Goal: Use online tool/utility: Utilize a website feature to perform a specific function

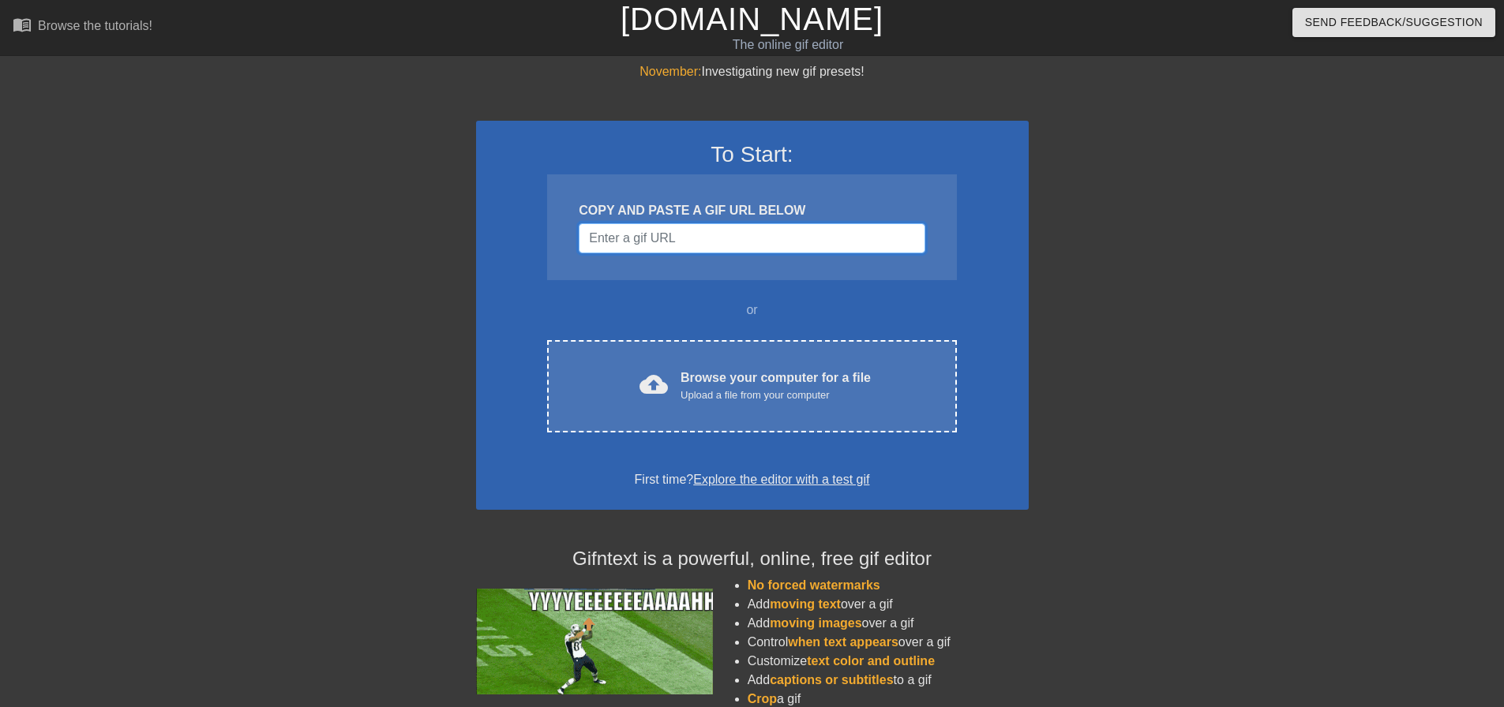
click at [729, 244] on input "Username" at bounding box center [752, 238] width 346 height 30
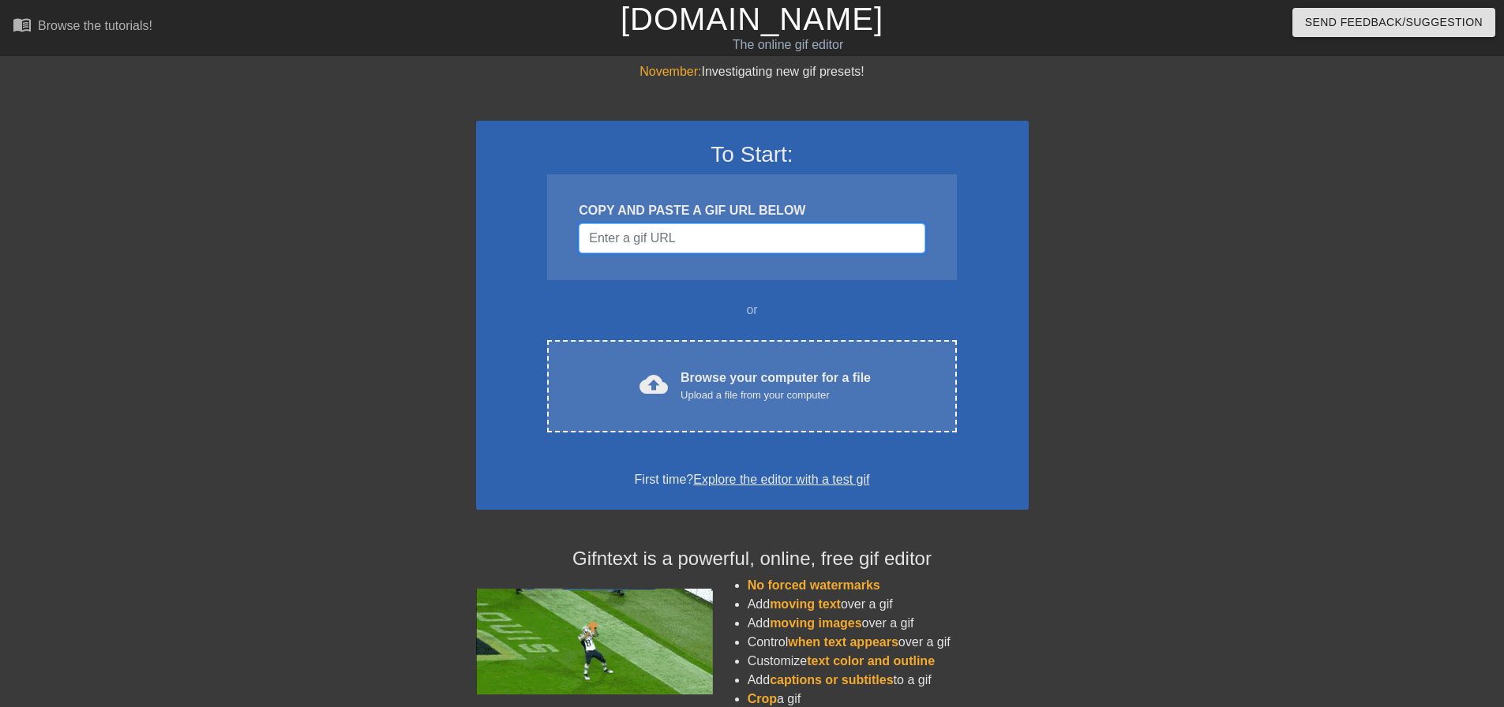
paste input "[URL][DOMAIN_NAME][DOMAIN_NAME]"
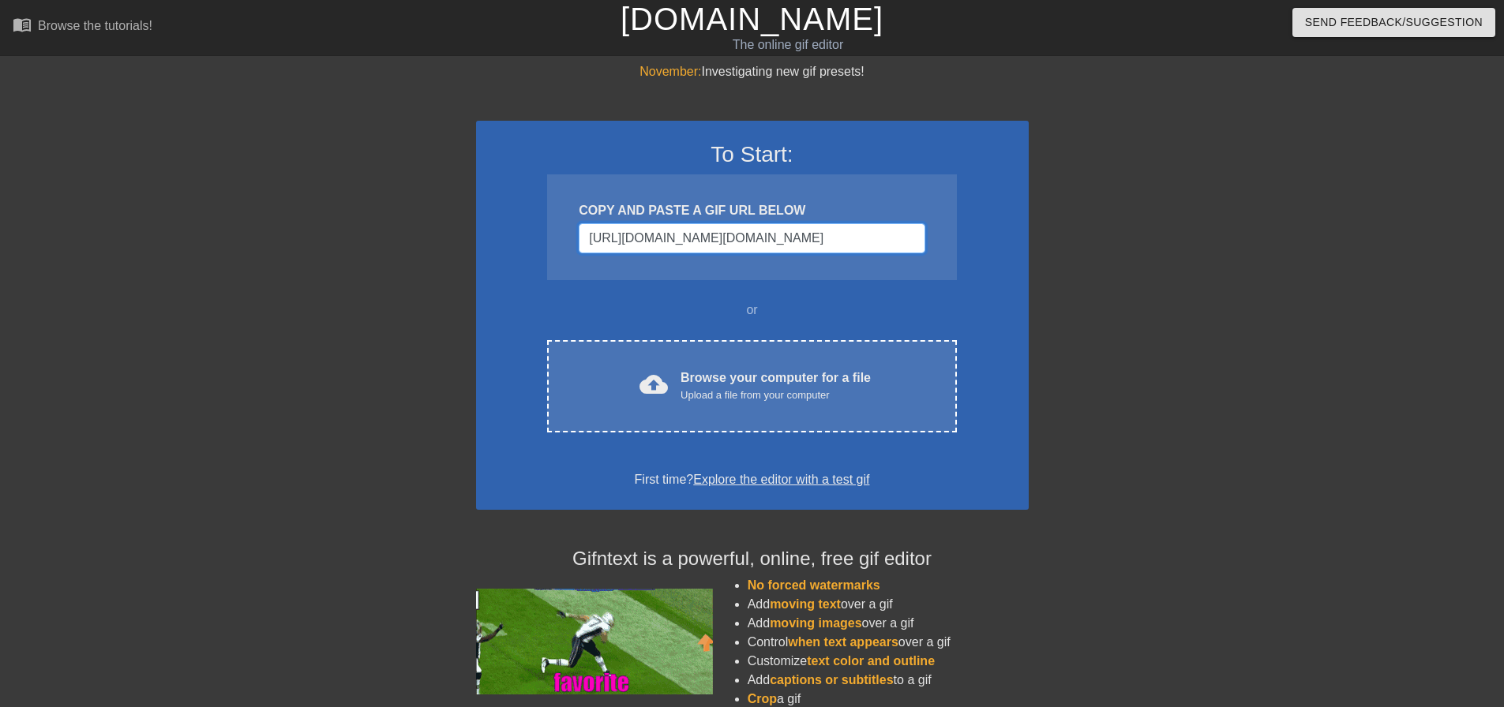
scroll to position [0, 1283]
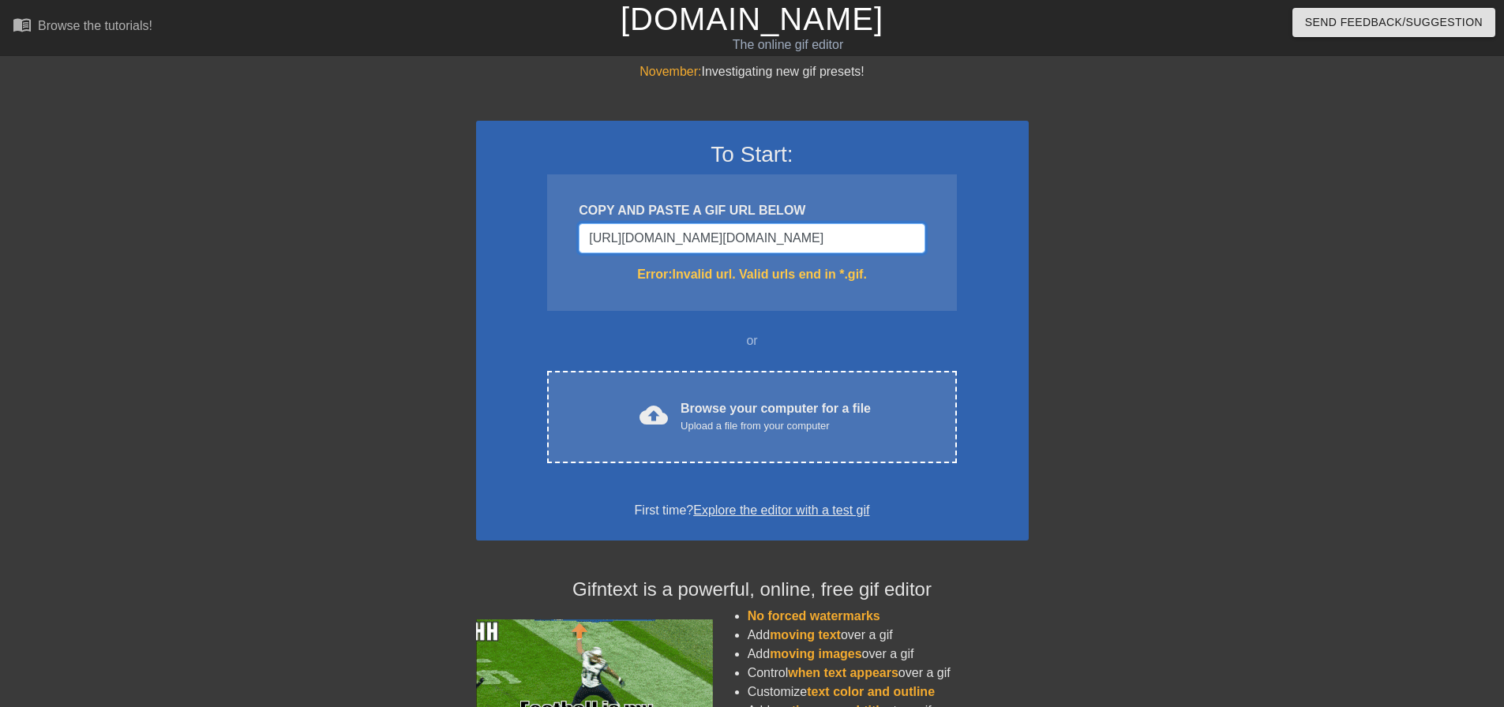
type input "[URL][DOMAIN_NAME][DOMAIN_NAME]"
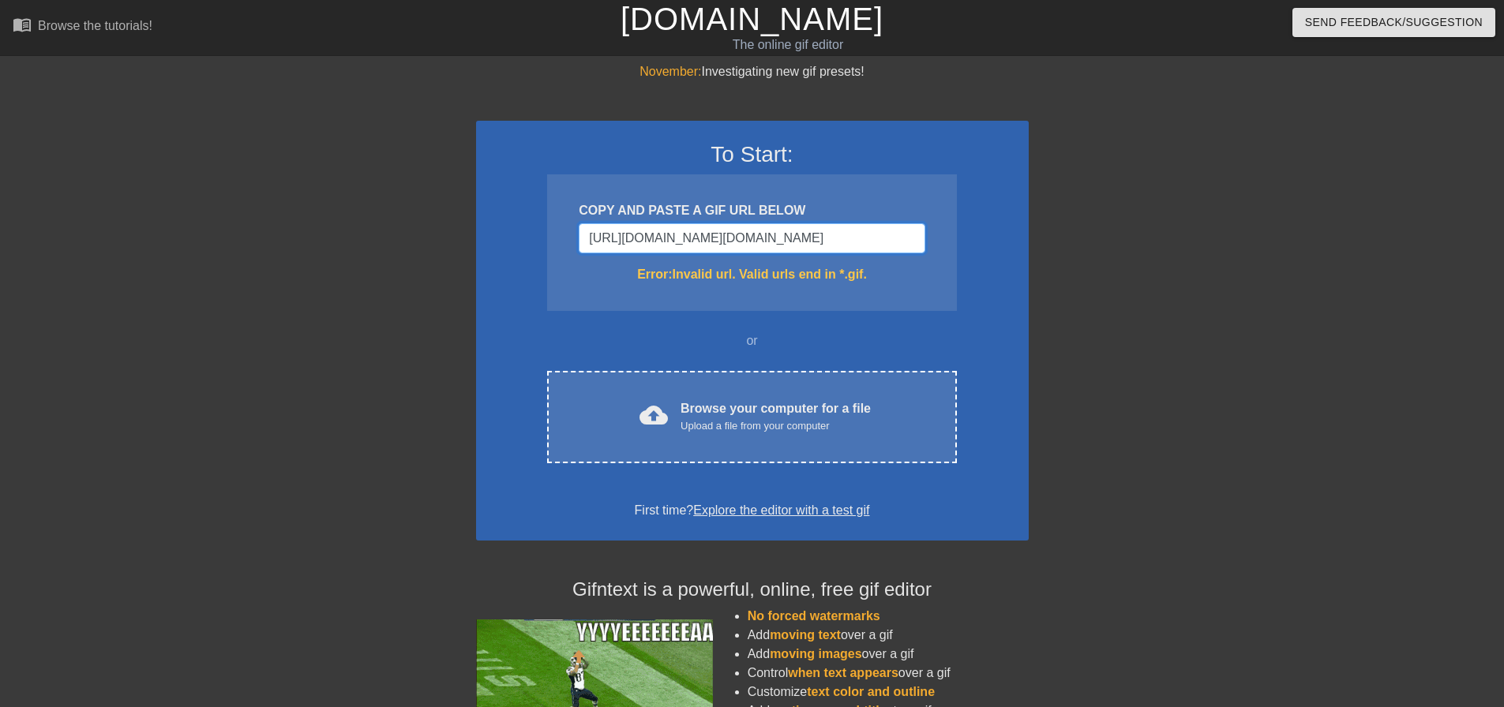
scroll to position [0, 0]
click at [881, 232] on input "[URL][DOMAIN_NAME][DOMAIN_NAME]" at bounding box center [752, 238] width 346 height 30
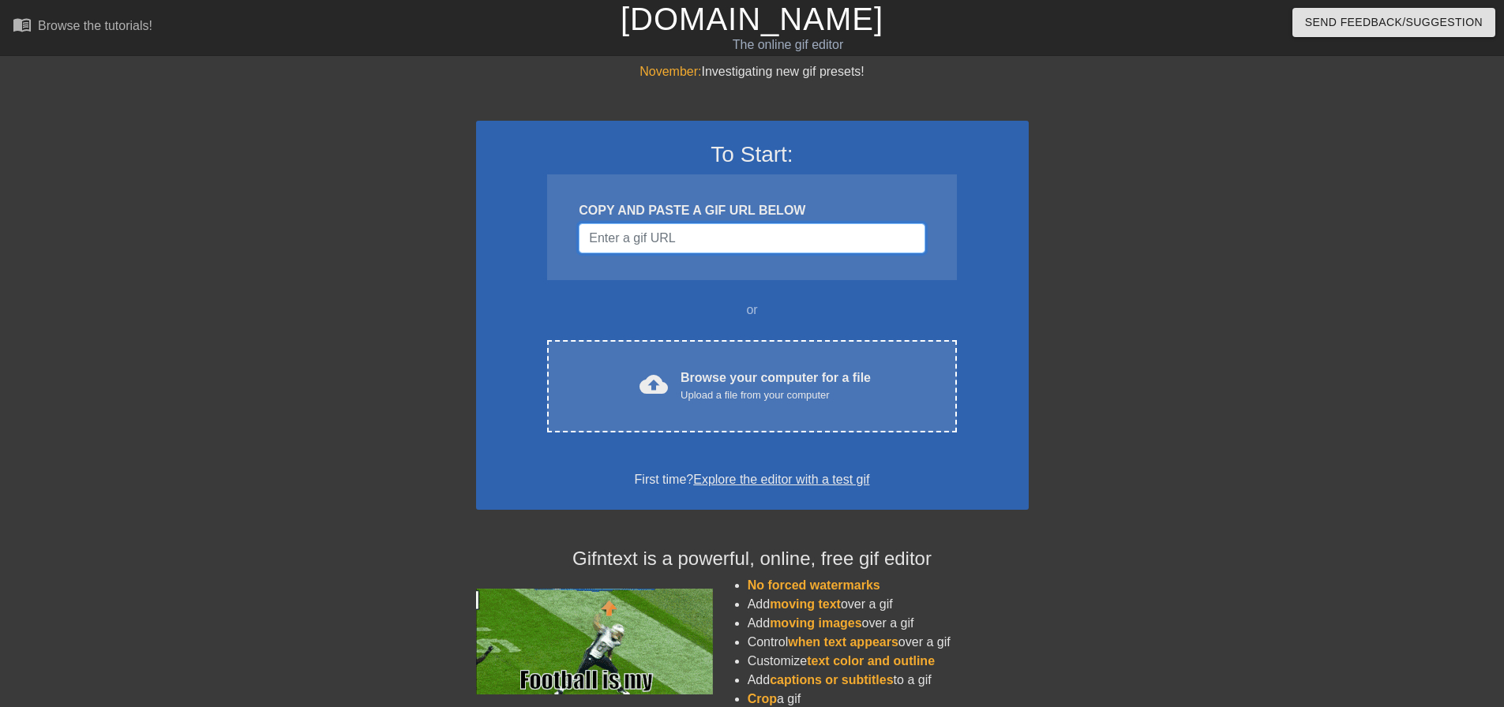
paste input "[URL][DOMAIN_NAME][DOMAIN_NAME]"
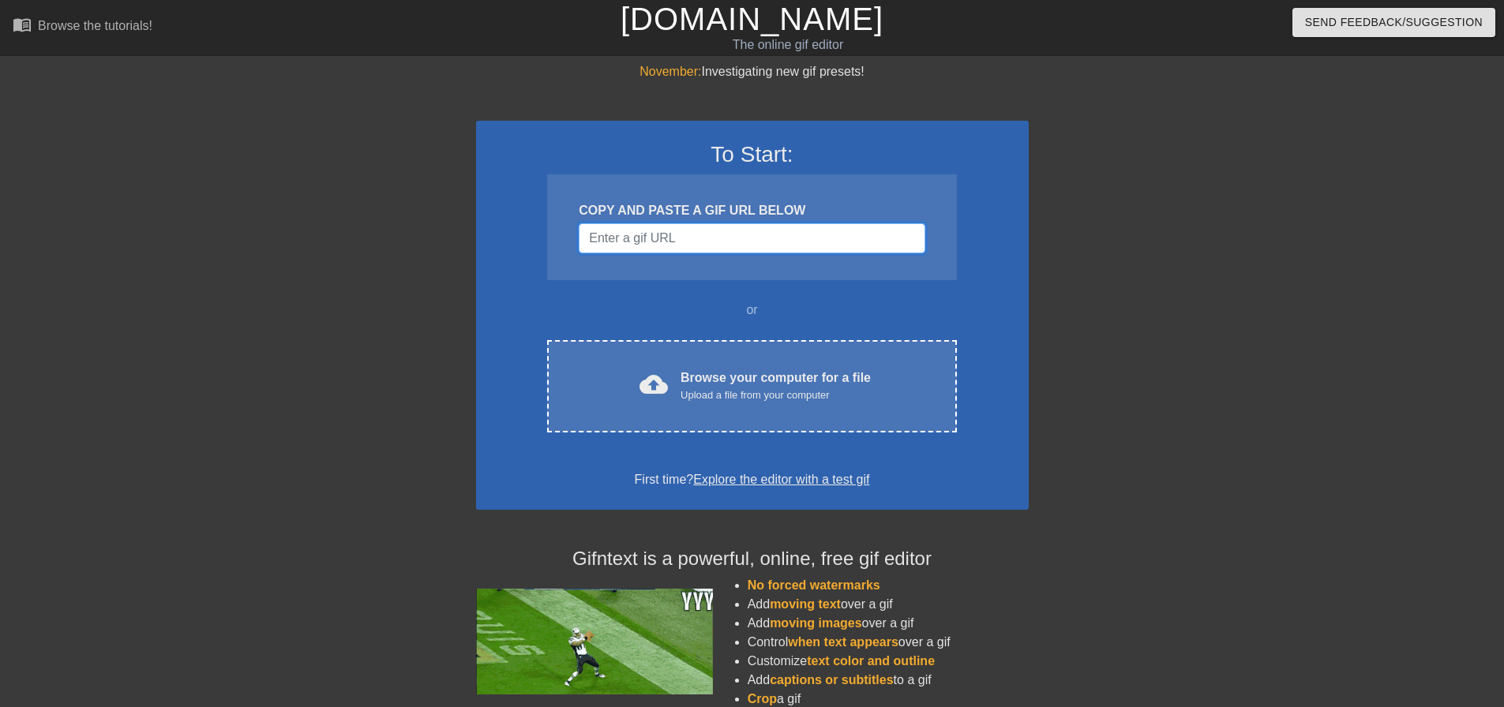
type input "[URL][DOMAIN_NAME][DOMAIN_NAME]"
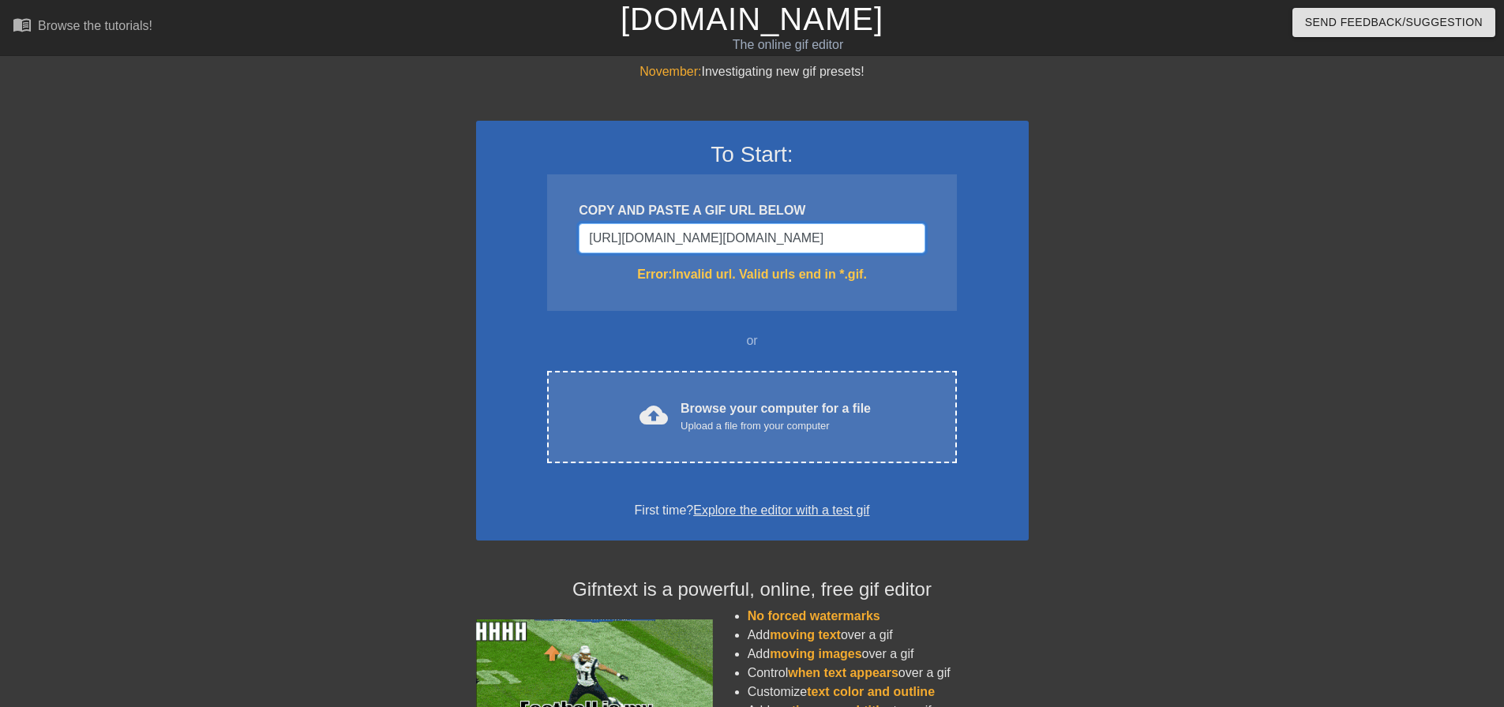
click at [868, 246] on input "[URL][DOMAIN_NAME][DOMAIN_NAME]" at bounding box center [752, 238] width 346 height 30
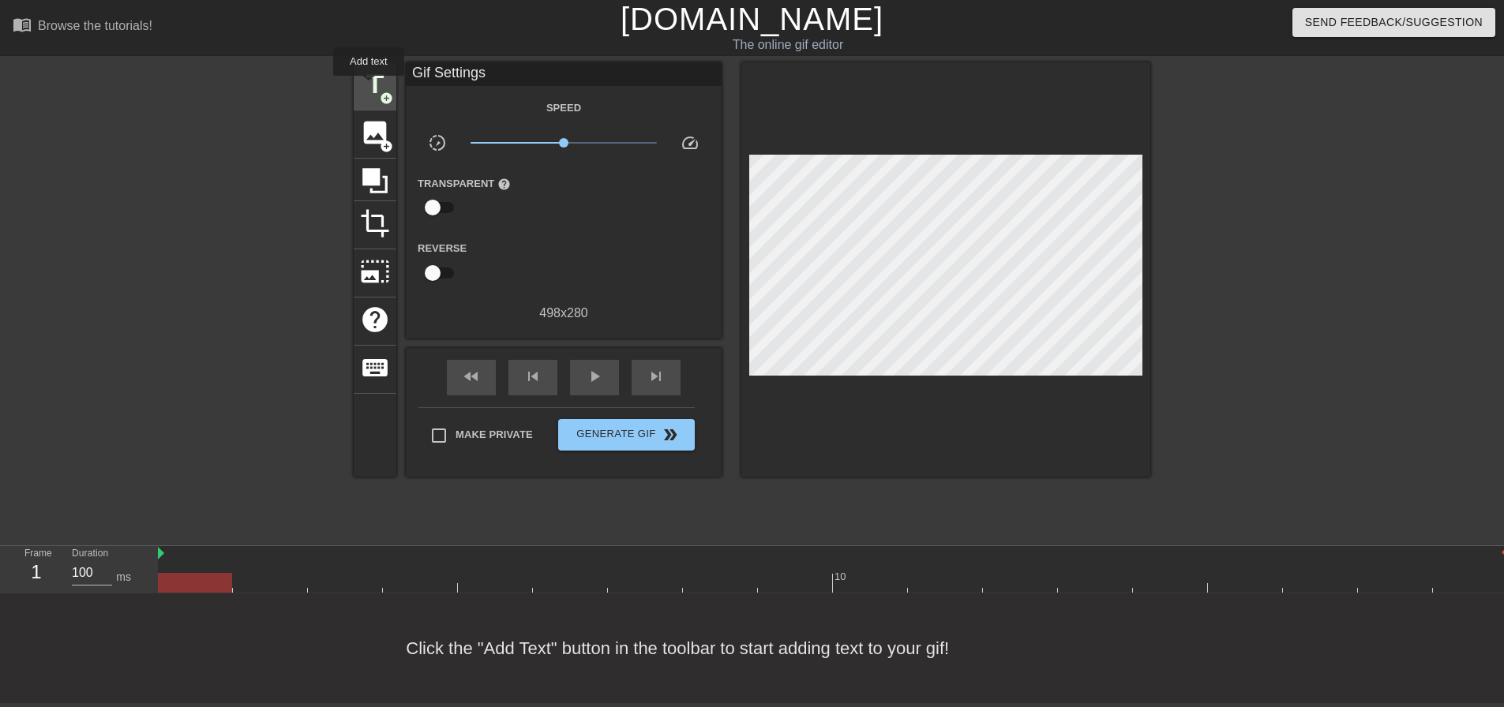
click at [370, 85] on span "title" at bounding box center [375, 84] width 30 height 30
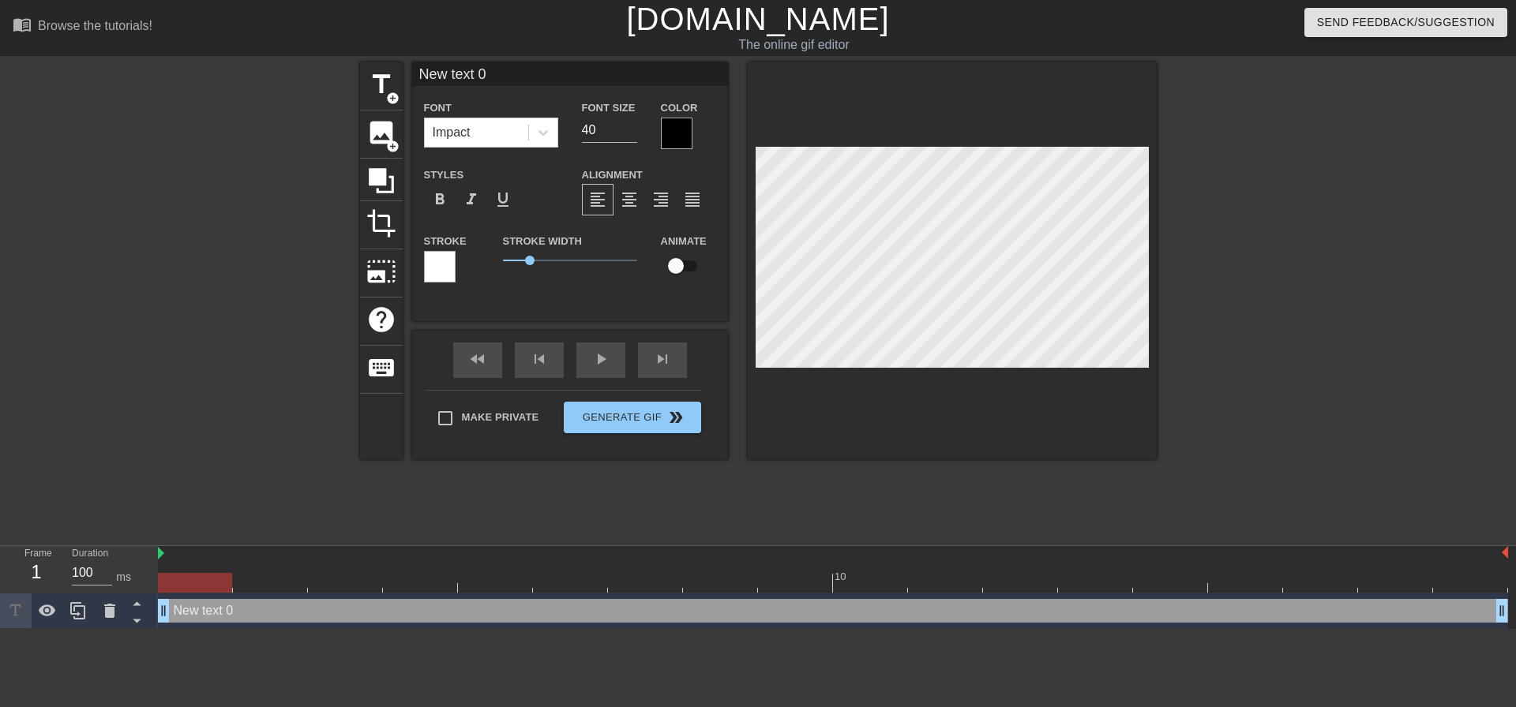
scroll to position [2, 5]
type input "F"
type textarea "F"
type input "FO"
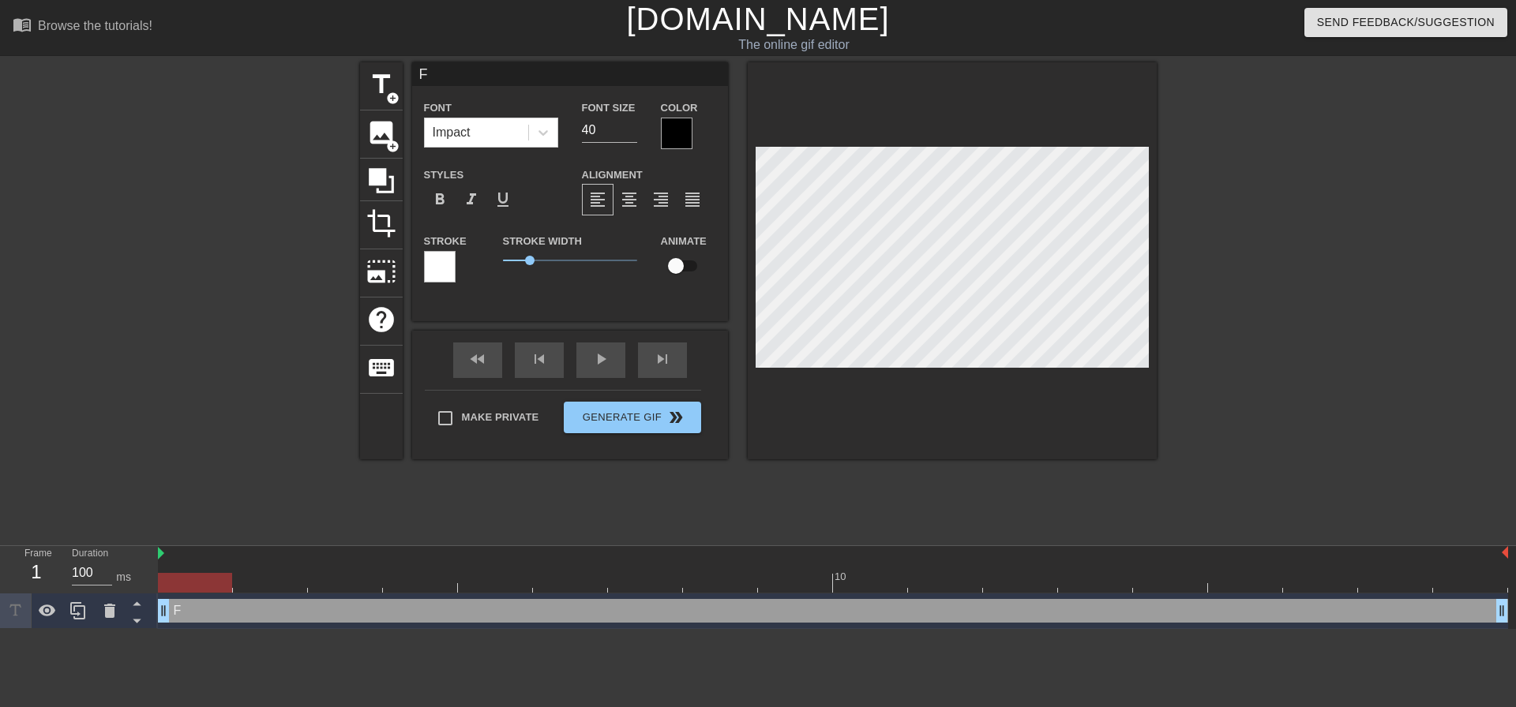
type textarea "FO"
type input "FOD"
type textarea "FOD"
type input "FO"
type textarea "FO"
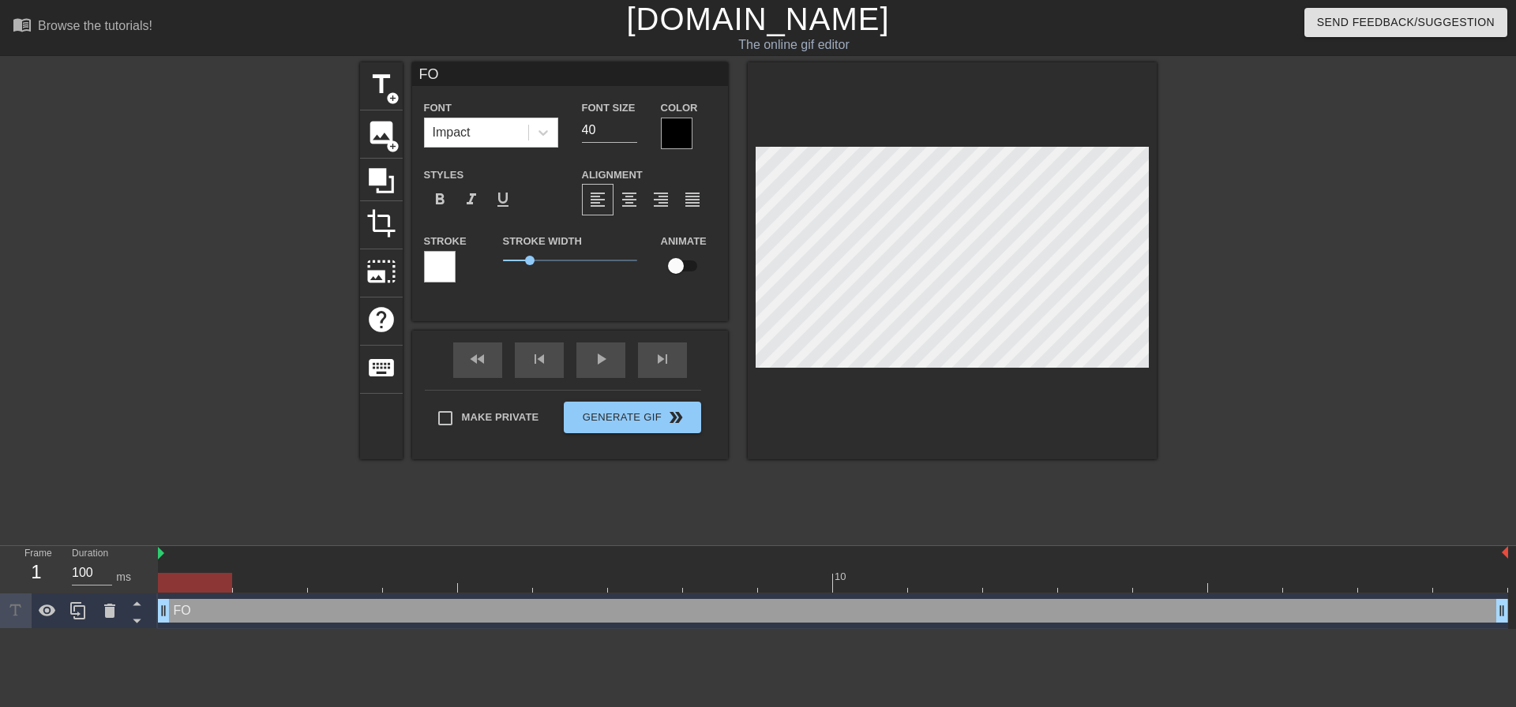
type input "FOG"
type textarea "FOG"
type input "FOG"
type textarea "FOG"
type input "FOG I"
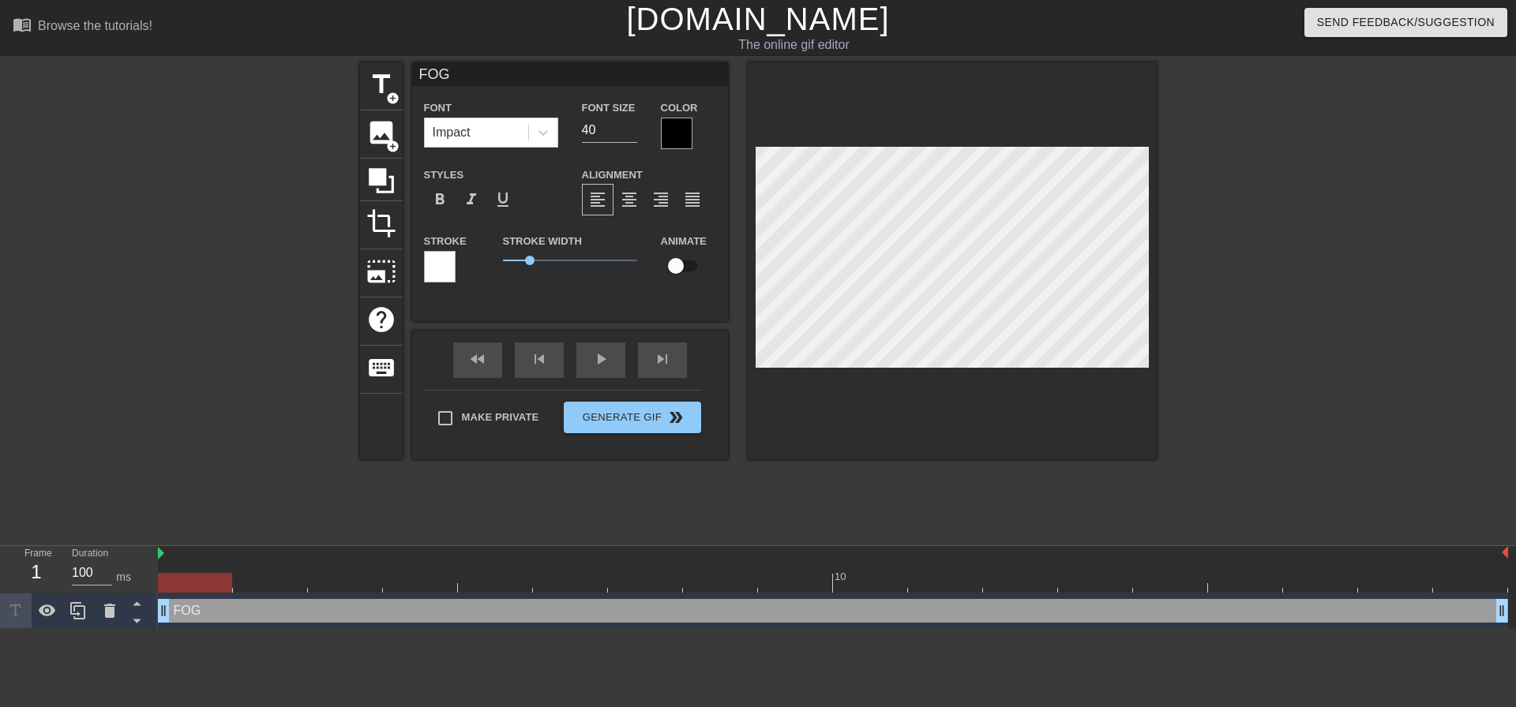
type textarea "FOG I"
type input "FOG IS"
type textarea "FOG IS"
click at [680, 133] on div at bounding box center [677, 134] width 32 height 32
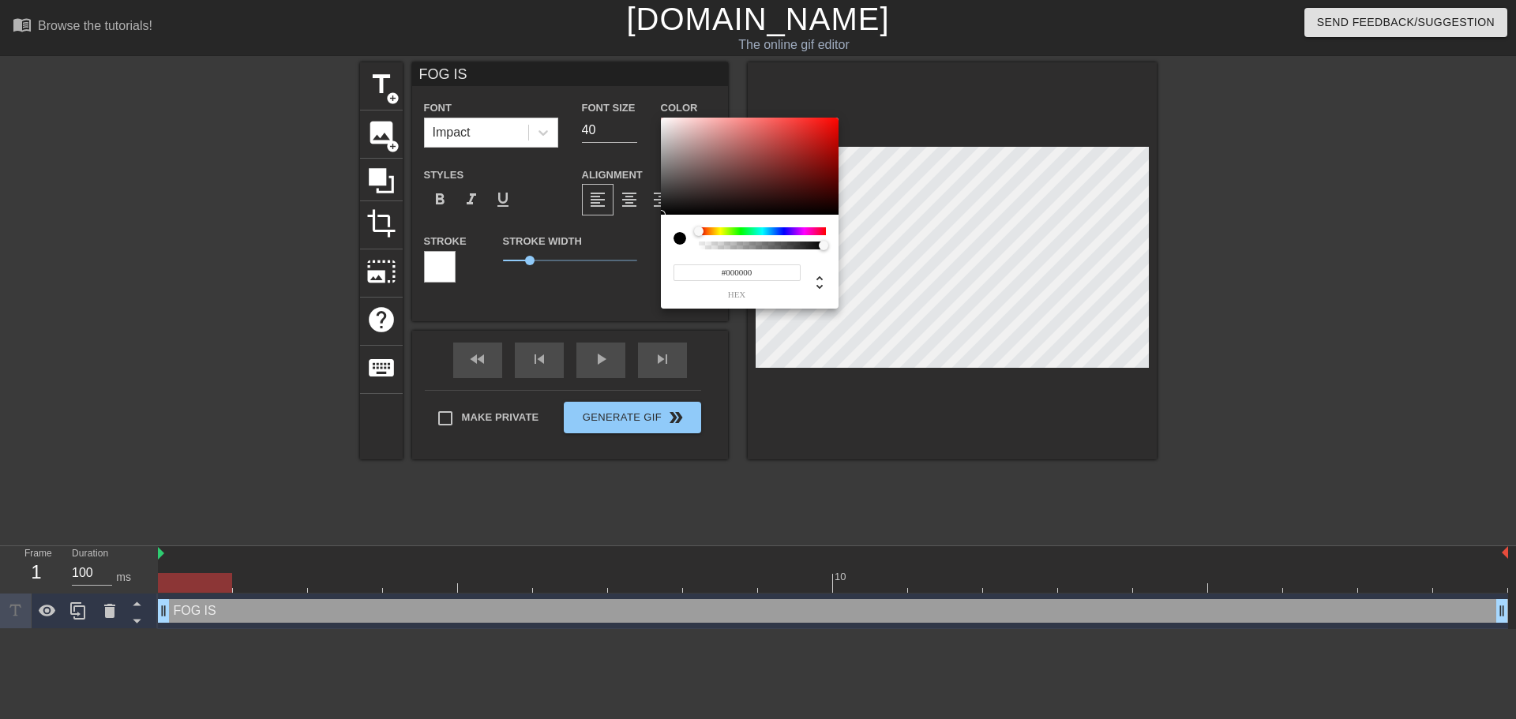
click at [699, 228] on div at bounding box center [698, 231] width 9 height 9
drag, startPoint x: 699, startPoint y: 231, endPoint x: 682, endPoint y: 233, distance: 17.5
click at [682, 233] on div at bounding box center [749, 238] width 152 height 22
click at [662, 120] on div at bounding box center [750, 167] width 178 height 98
click at [664, 118] on div at bounding box center [662, 119] width 9 height 9
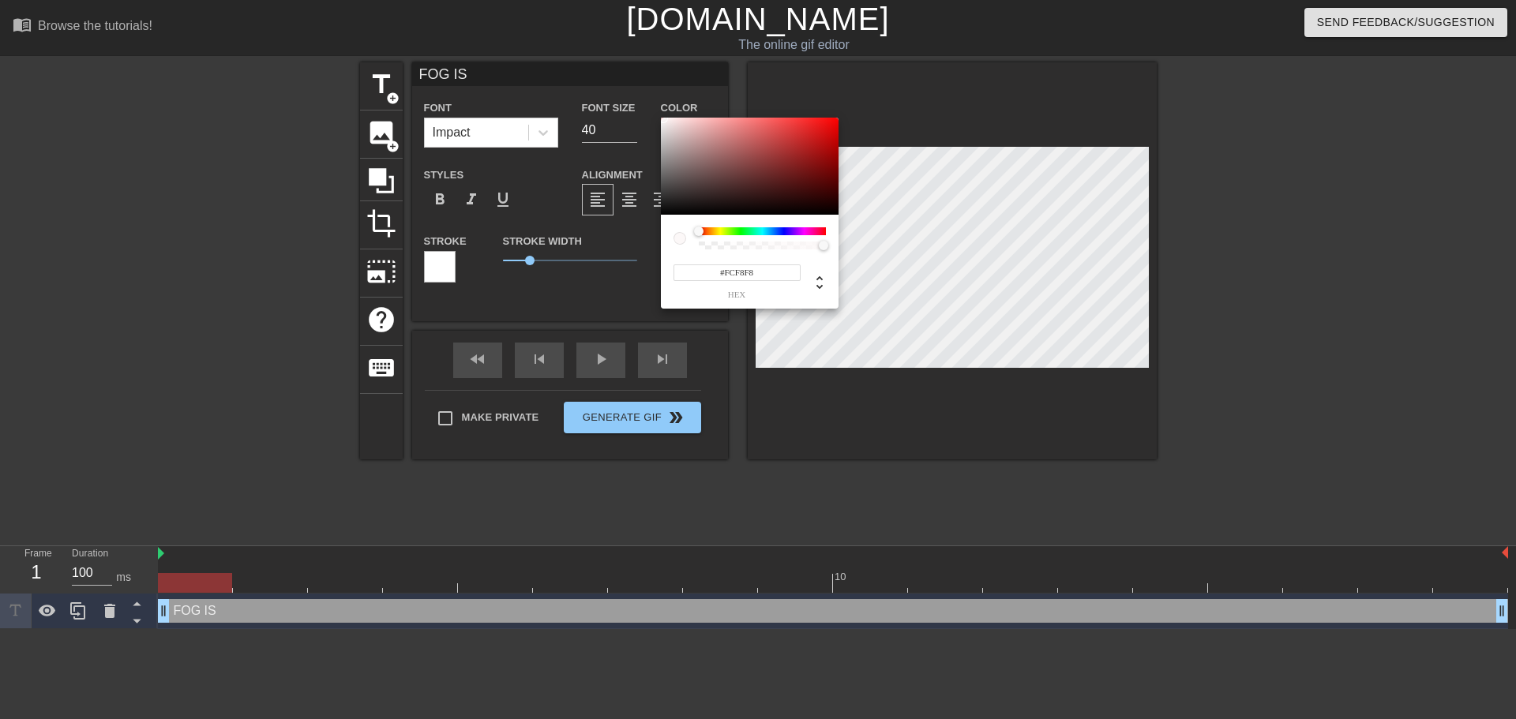
type input "#F8F8F8"
click at [657, 120] on div "#F8F8F8 hex" at bounding box center [758, 359] width 1516 height 719
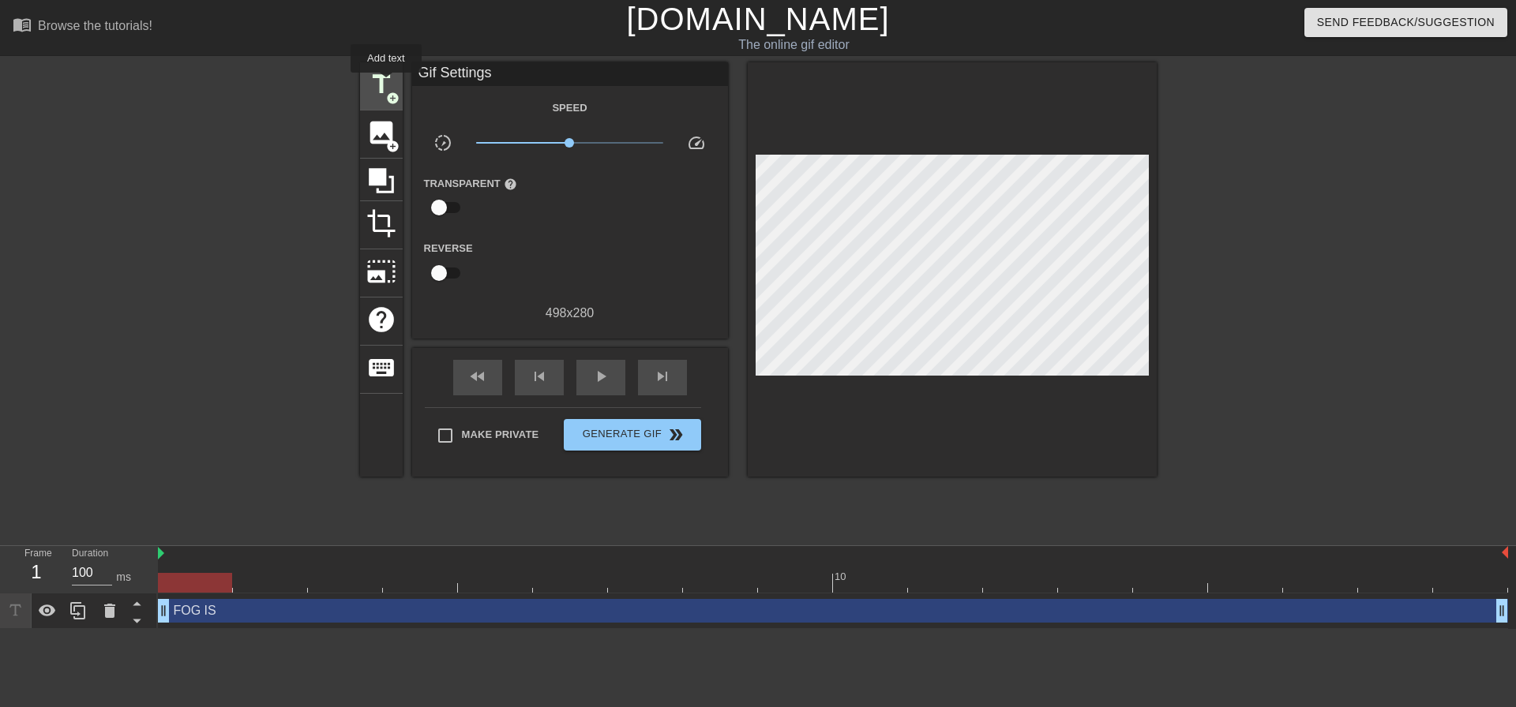
click at [386, 84] on span "title" at bounding box center [381, 84] width 30 height 30
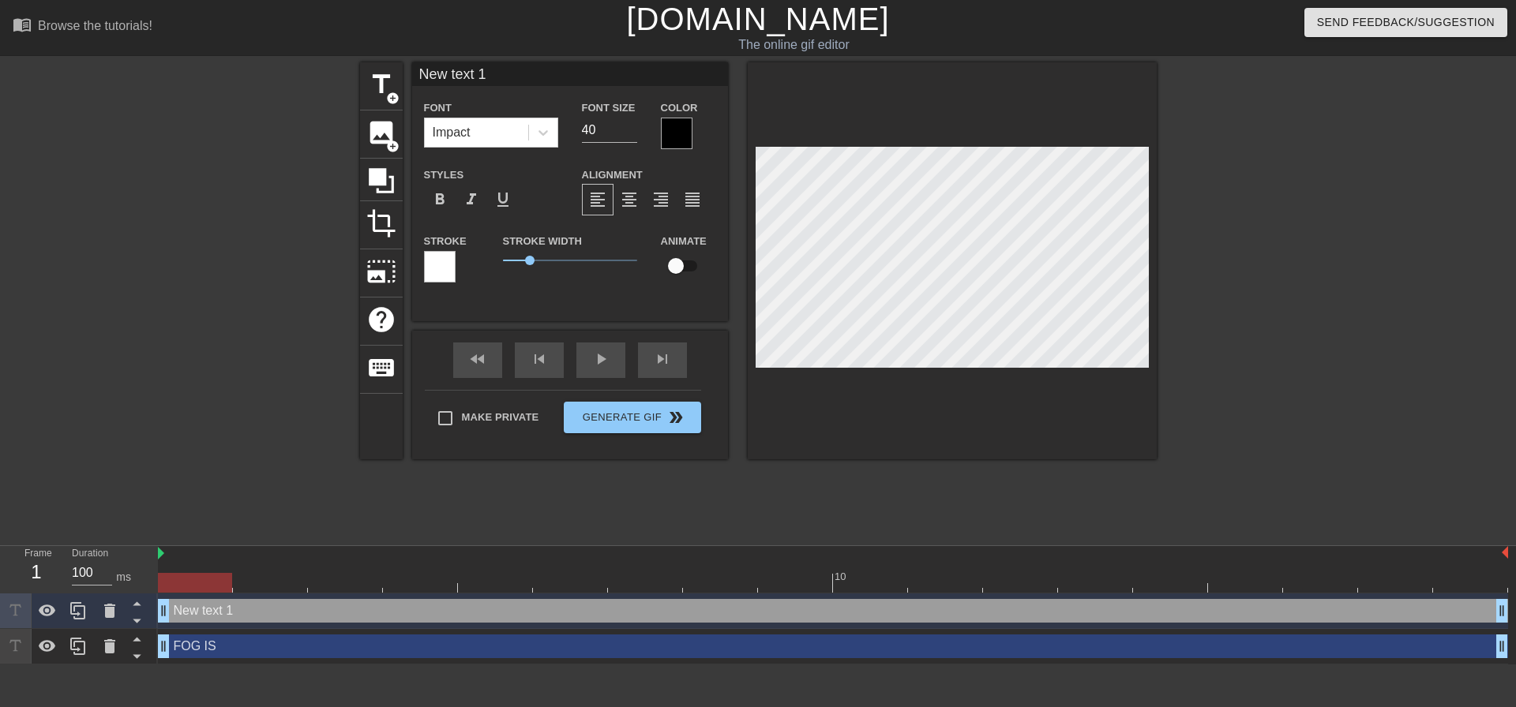
click at [1464, 617] on div "New text 1 drag_handle drag_handle" at bounding box center [833, 611] width 1350 height 24
click at [118, 610] on icon at bounding box center [109, 611] width 19 height 19
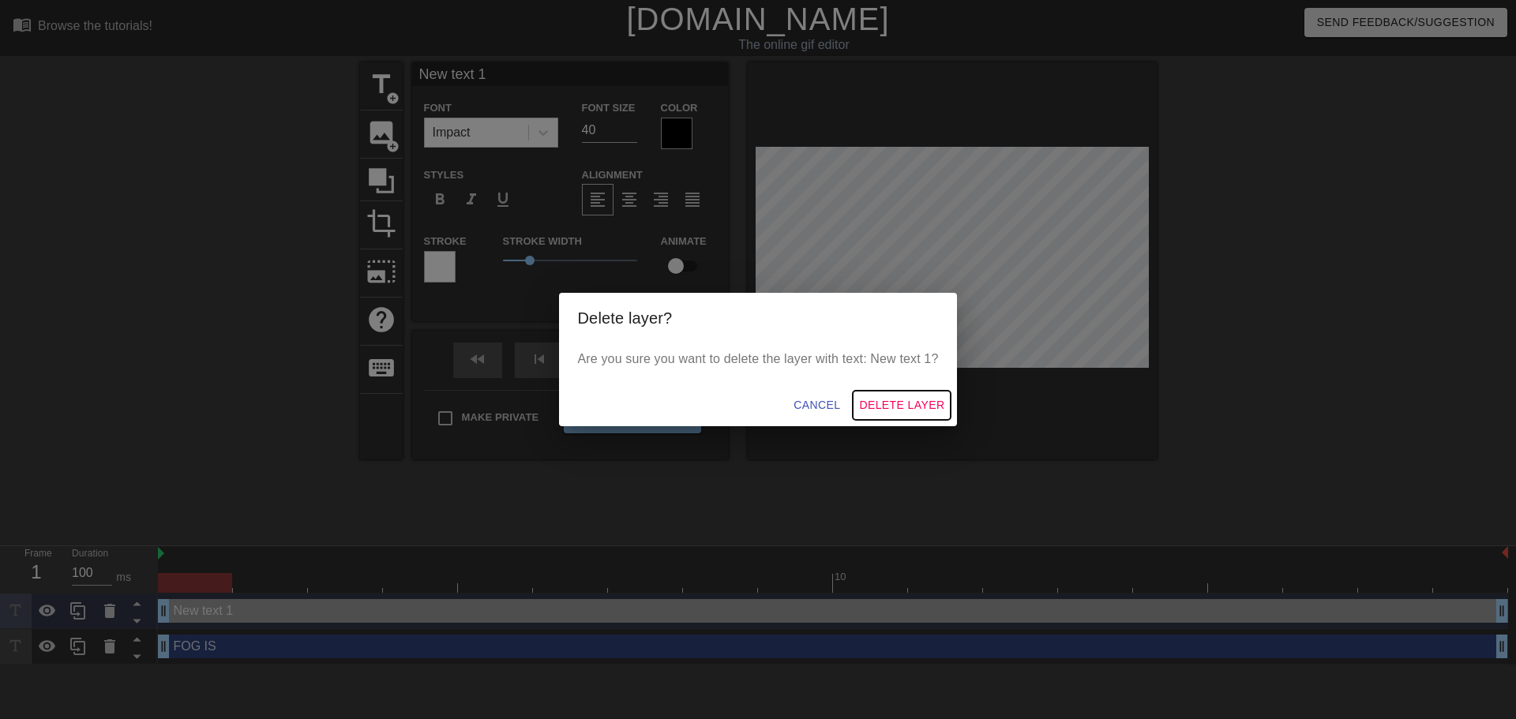
click at [903, 403] on span "Delete Layer" at bounding box center [901, 405] width 85 height 20
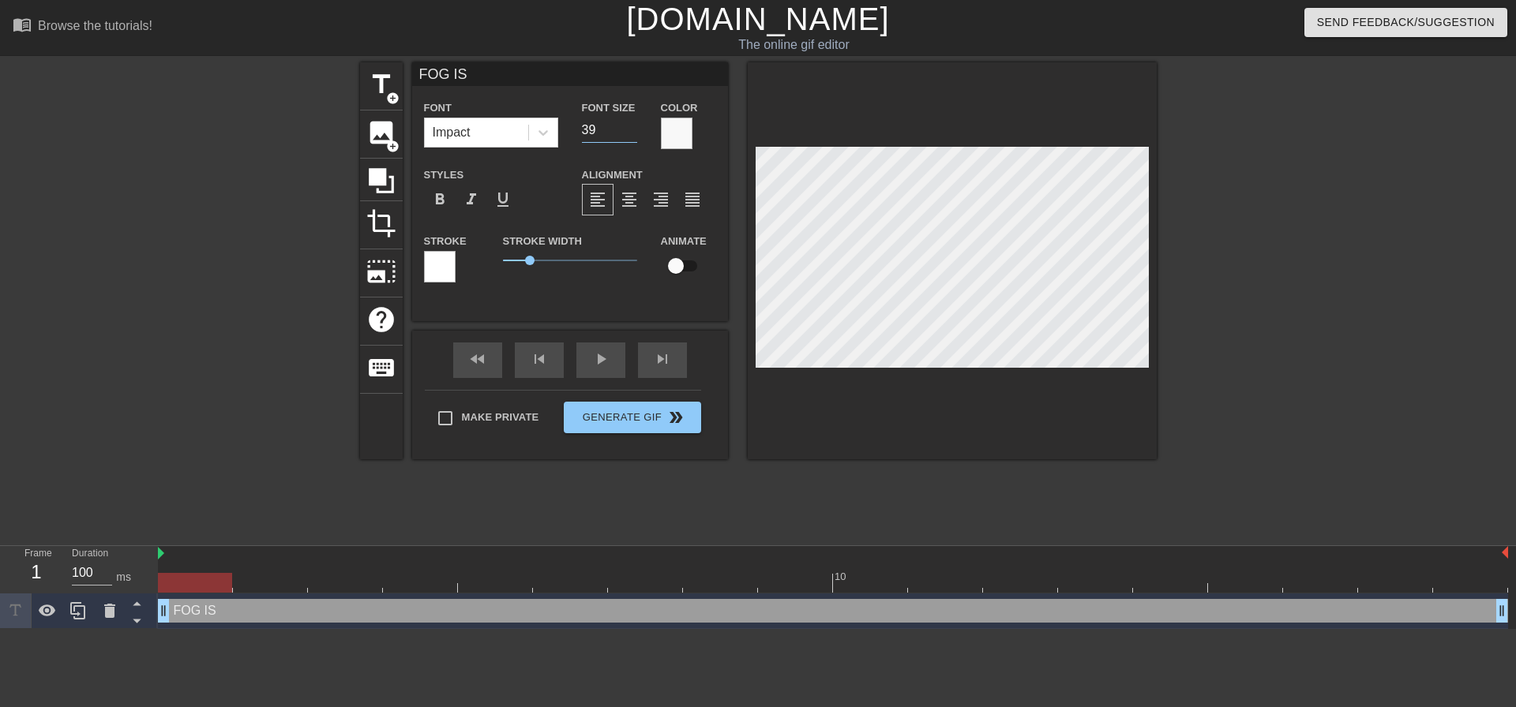
type input "39"
click at [631, 133] on input "39" at bounding box center [609, 130] width 55 height 25
click at [452, 200] on div "format_bold" at bounding box center [440, 200] width 32 height 32
click at [451, 200] on div "format_bold" at bounding box center [440, 200] width 32 height 32
click at [442, 272] on div at bounding box center [440, 267] width 32 height 32
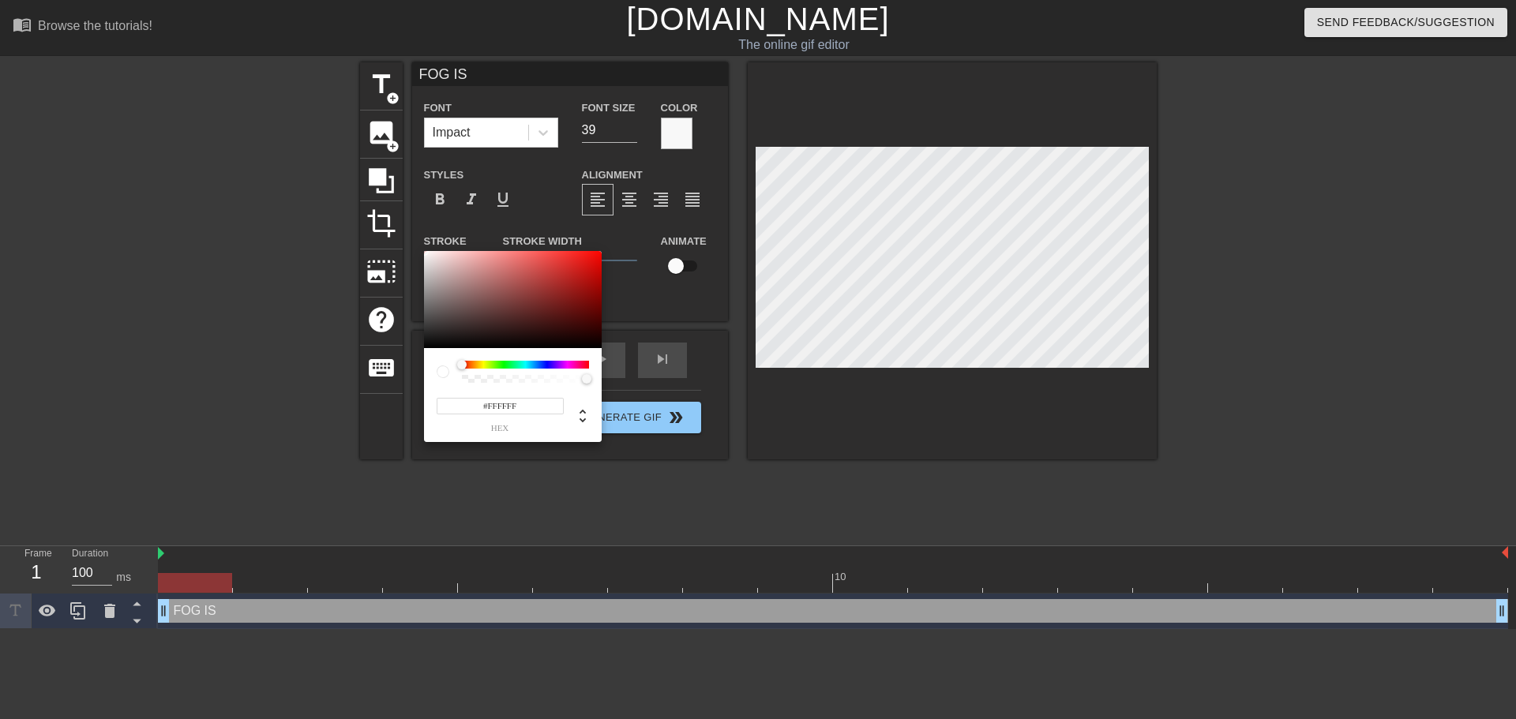
drag, startPoint x: 469, startPoint y: 365, endPoint x: 451, endPoint y: 362, distance: 18.6
click at [451, 362] on div at bounding box center [513, 372] width 152 height 22
click at [552, 285] on div at bounding box center [513, 300] width 178 height 98
click at [424, 345] on div at bounding box center [513, 300] width 178 height 98
type input "#050505"
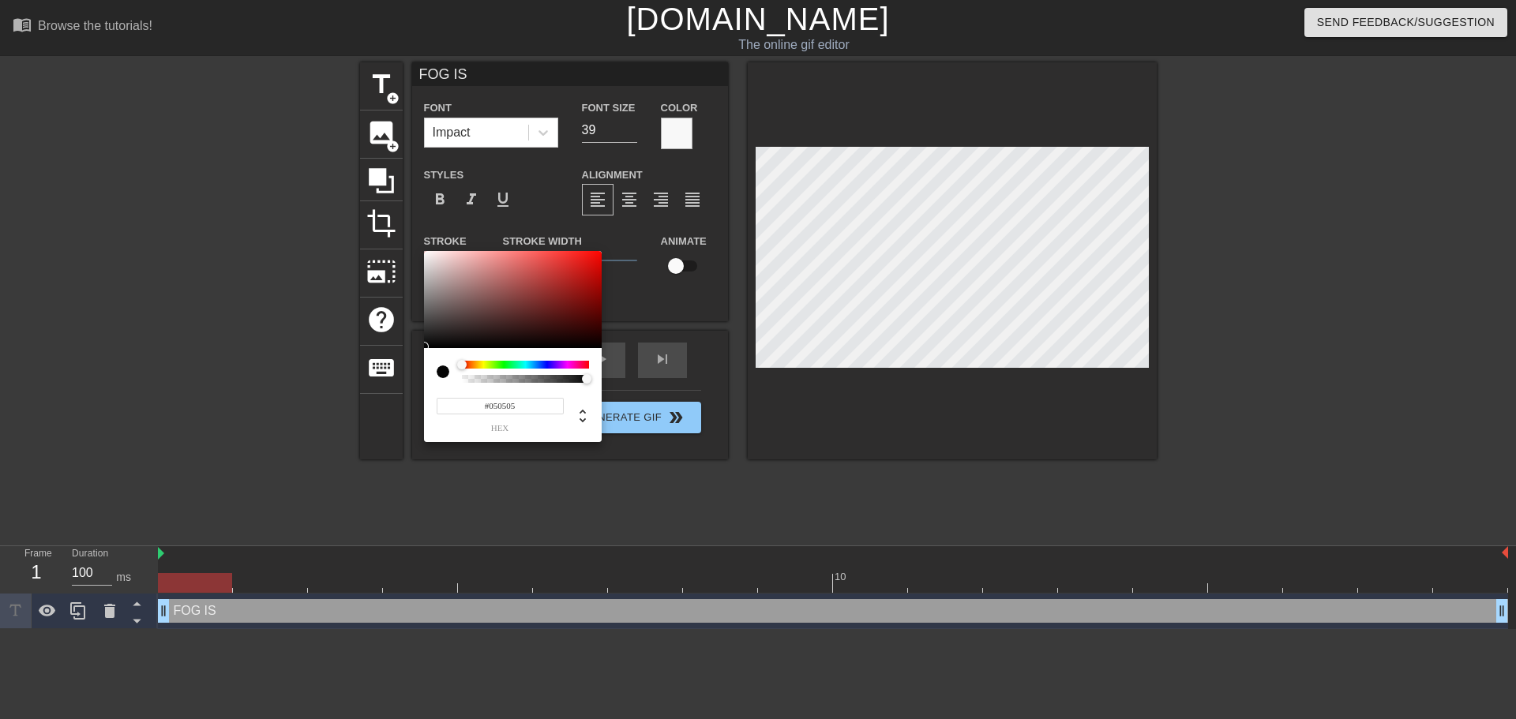
click at [426, 347] on div at bounding box center [513, 300] width 178 height 98
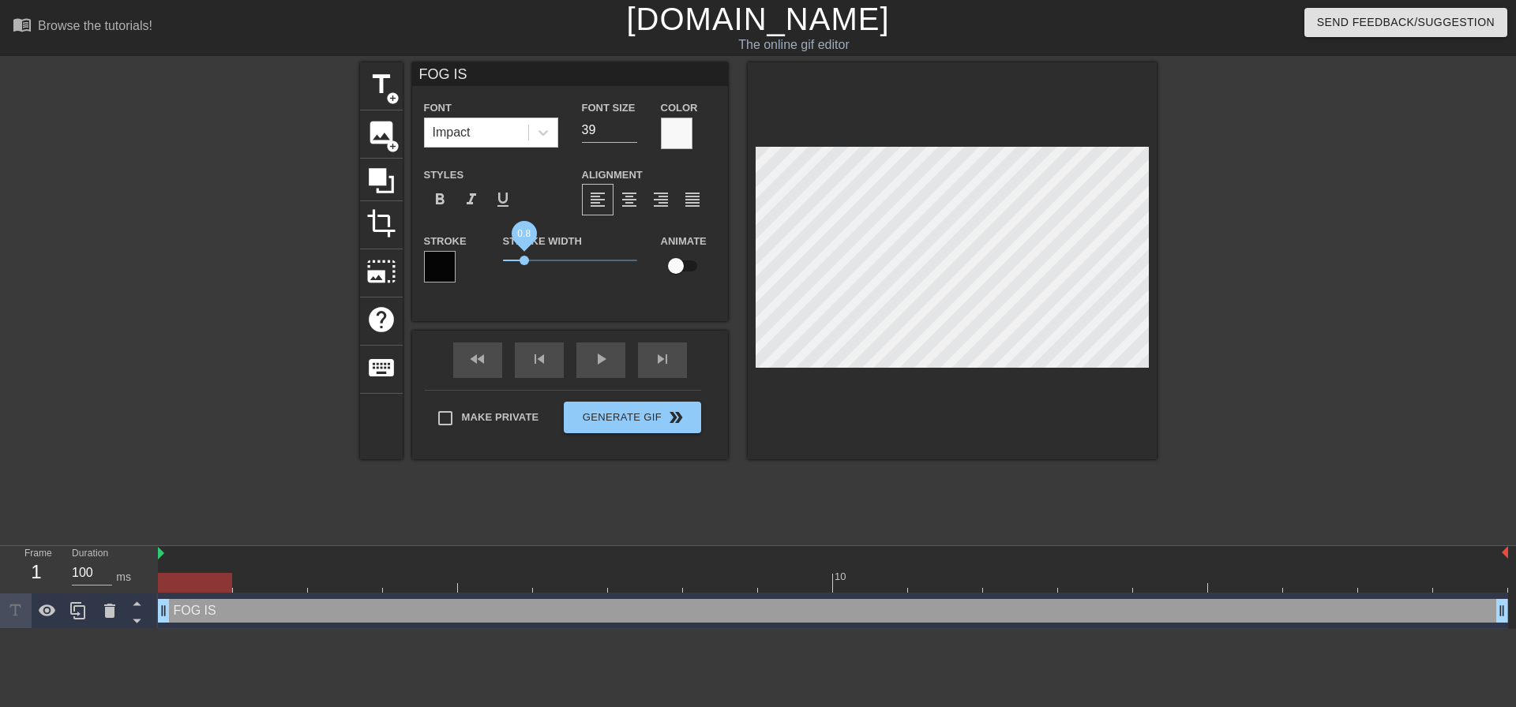
click at [524, 259] on span "0.8" at bounding box center [523, 260] width 9 height 9
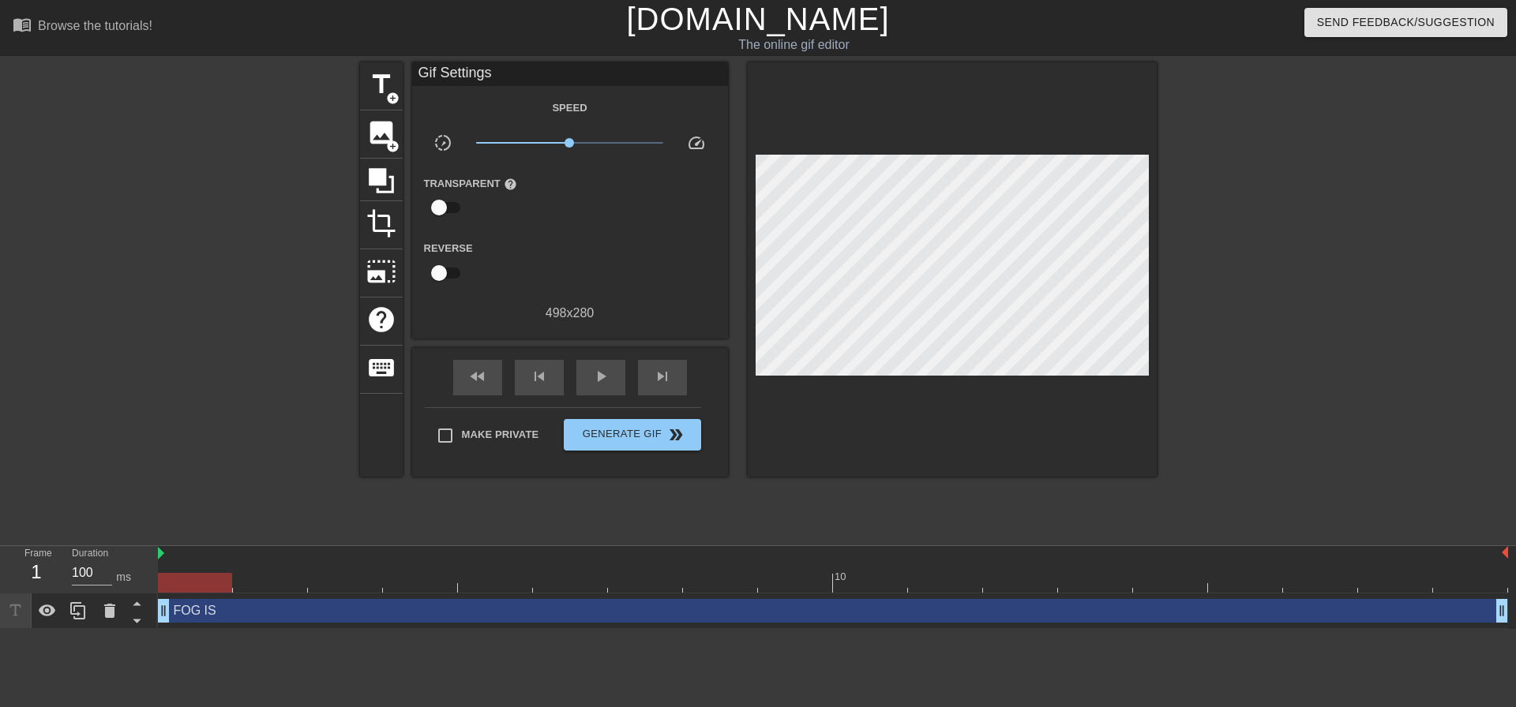
click at [1355, 392] on div at bounding box center [1293, 299] width 237 height 474
click at [275, 609] on div "FOG IS drag_handle drag_handle" at bounding box center [833, 611] width 1350 height 24
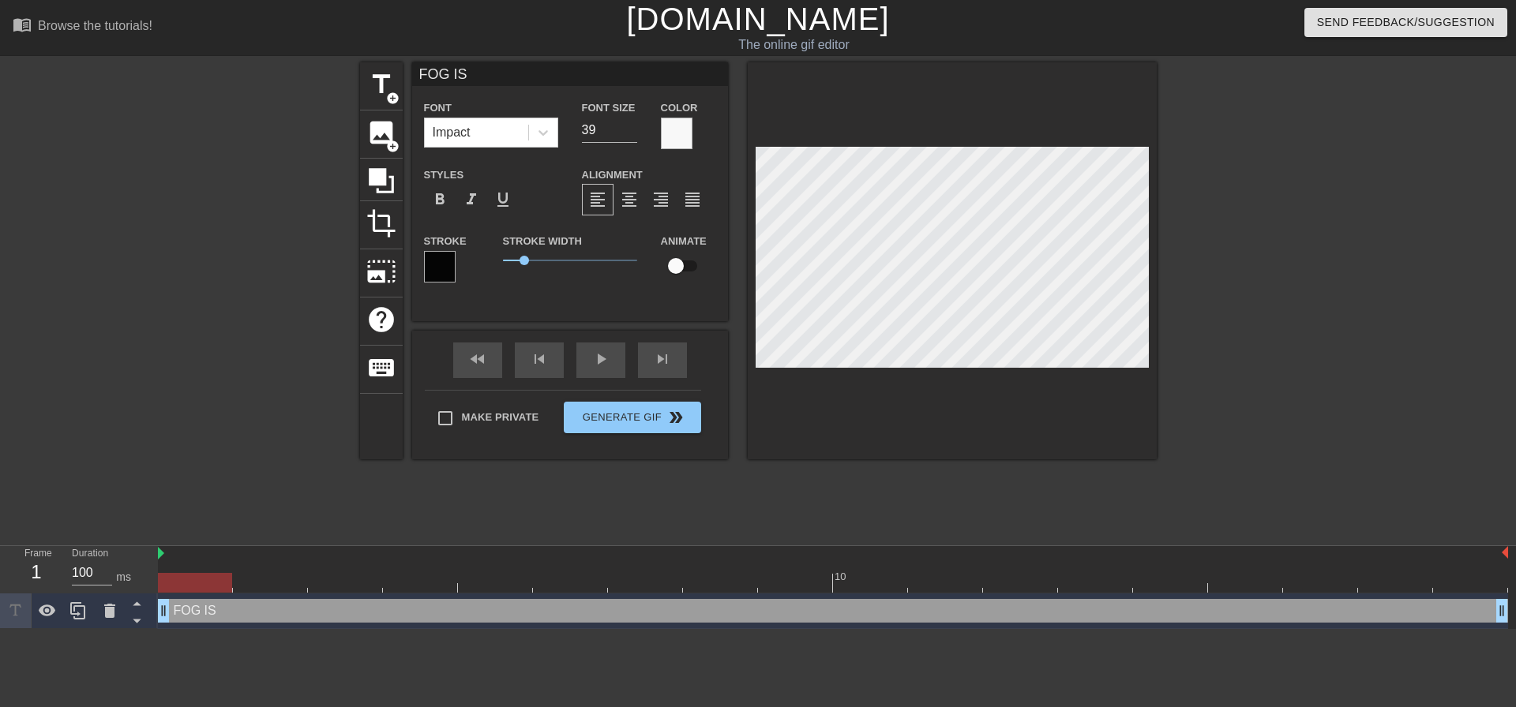
click at [684, 264] on input "checkbox" at bounding box center [676, 266] width 90 height 30
checkbox input "true"
click at [605, 365] on div "play_arrow" at bounding box center [600, 361] width 49 height 36
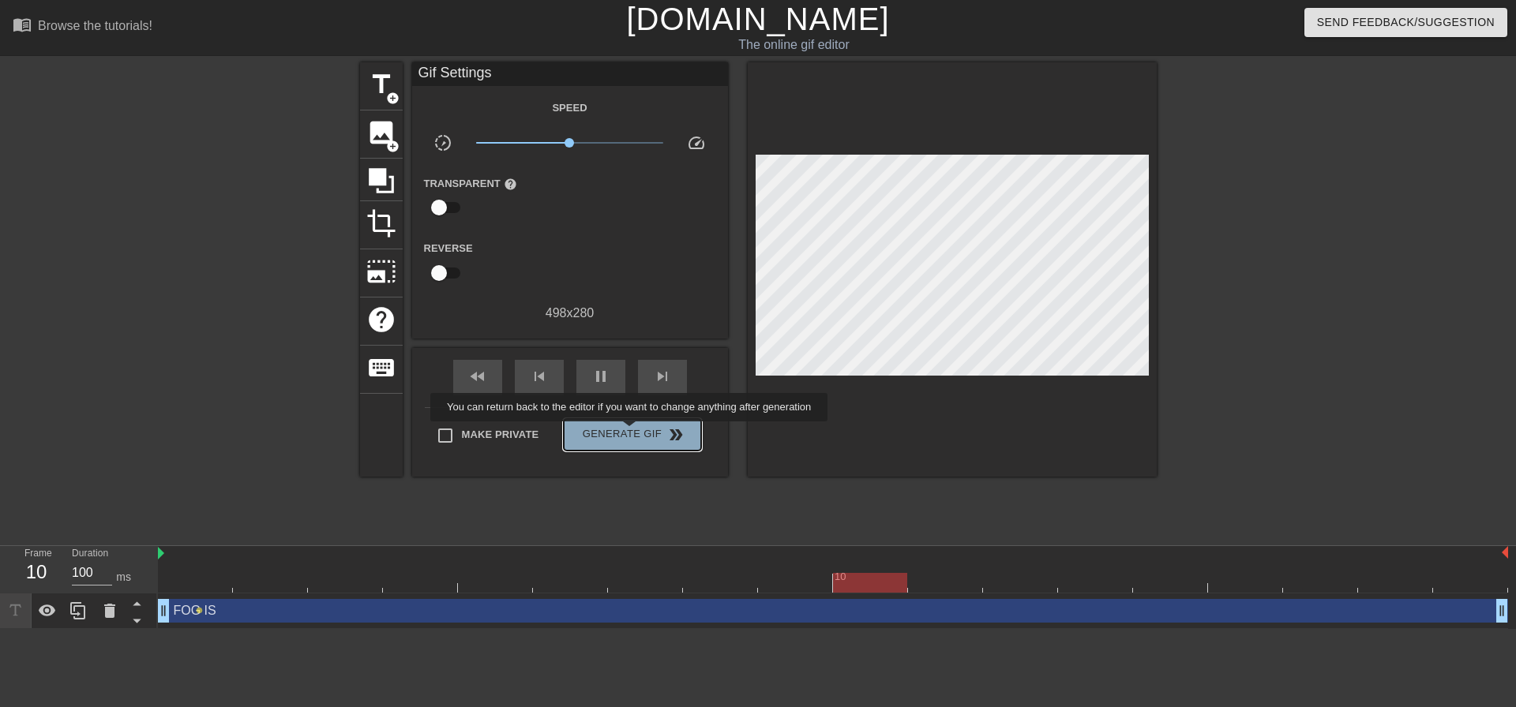
click at [631, 433] on span "Generate Gif double_arrow" at bounding box center [632, 434] width 124 height 19
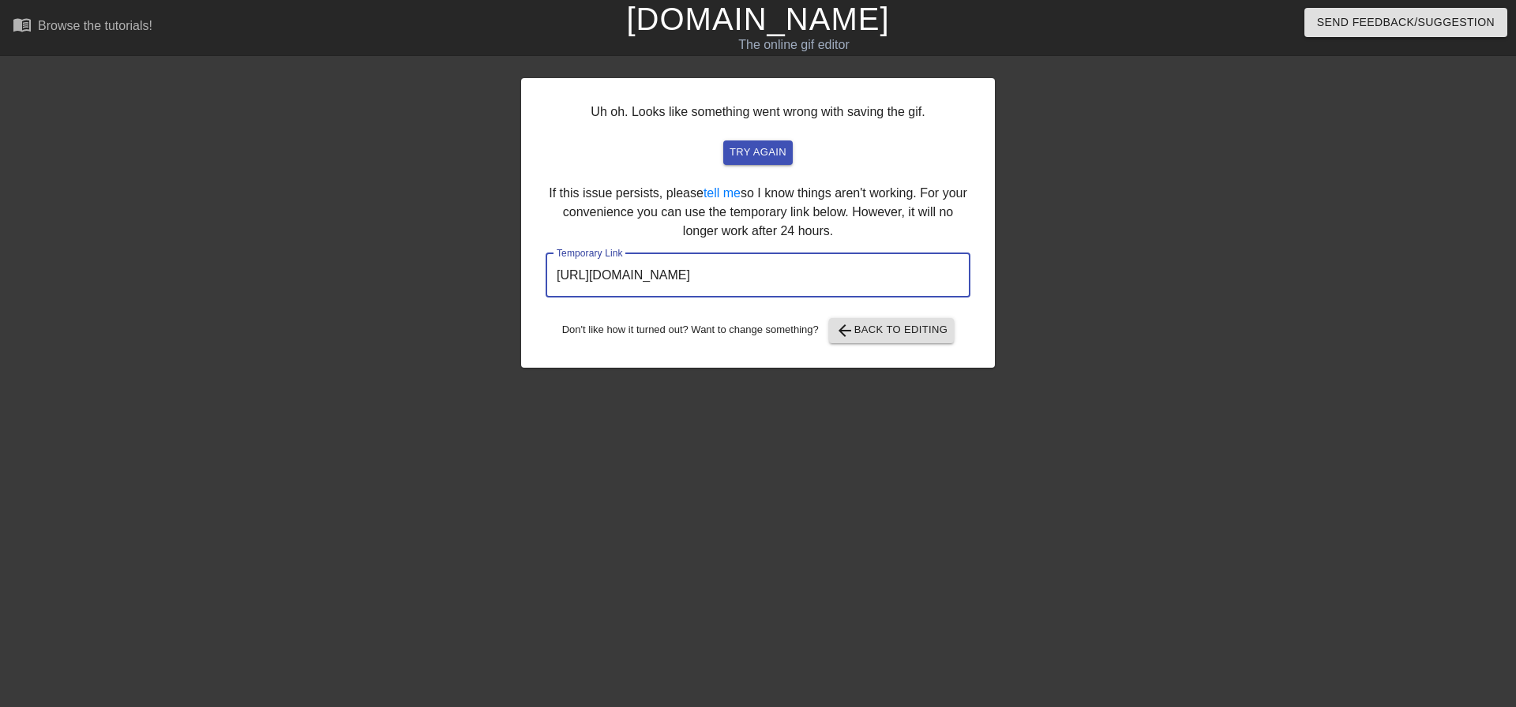
drag, startPoint x: 779, startPoint y: 270, endPoint x: 521, endPoint y: 282, distance: 258.4
click at [521, 282] on div "Uh oh. Looks like something went wrong with saving the gif. try again If this i…" at bounding box center [758, 223] width 474 height 290
